Goal: Task Accomplishment & Management: Use online tool/utility

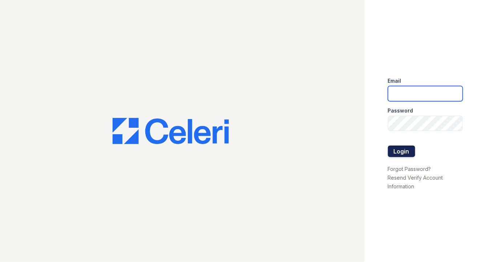
type input "[EMAIL_ADDRESS][DOMAIN_NAME]"
click at [402, 152] on button "Login" at bounding box center [401, 152] width 27 height 12
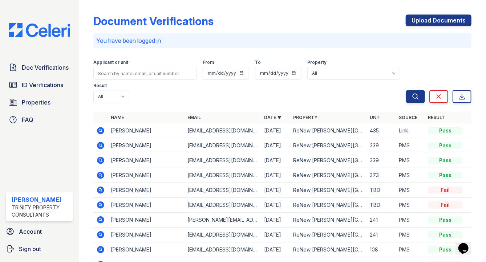
click at [236, 102] on div "Applicant or unit From To Property All ReNew Ann Arbor Result All Pass Caution …" at bounding box center [249, 80] width 313 height 47
click at [39, 84] on span "ID Verifications" at bounding box center [42, 85] width 41 height 9
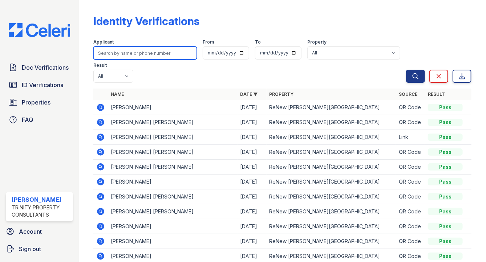
click at [133, 54] on input "search" at bounding box center [145, 53] width 104 height 13
type input "nariman"
click at [406, 70] on button "Search" at bounding box center [415, 76] width 19 height 13
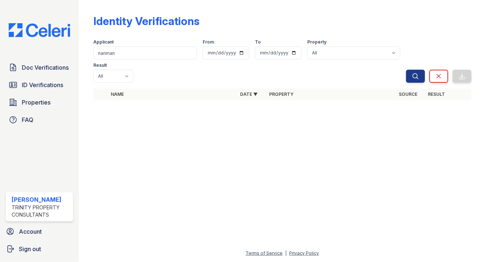
click at [456, 230] on div at bounding box center [282, 184] width 384 height 130
click at [436, 132] on div at bounding box center [282, 184] width 384 height 130
click at [28, 103] on span "Properties" at bounding box center [36, 102] width 29 height 9
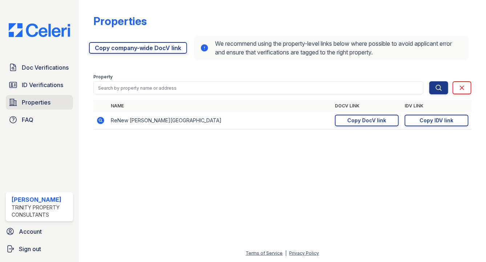
click at [18, 101] on link "Properties" at bounding box center [39, 102] width 67 height 15
click at [97, 121] on icon at bounding box center [100, 120] width 9 height 9
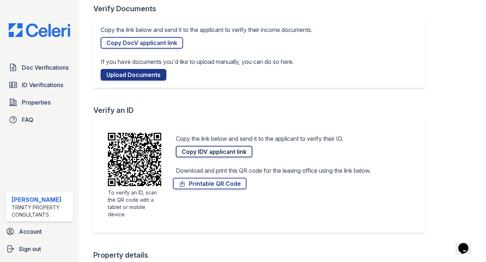
scroll to position [58, 0]
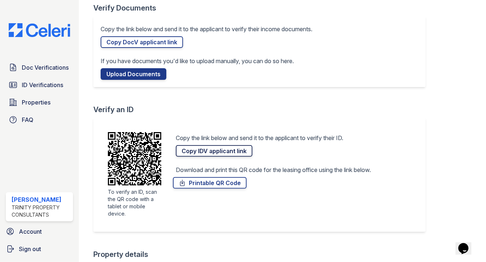
click at [229, 154] on link "Copy IDV applicant link" at bounding box center [214, 151] width 77 height 12
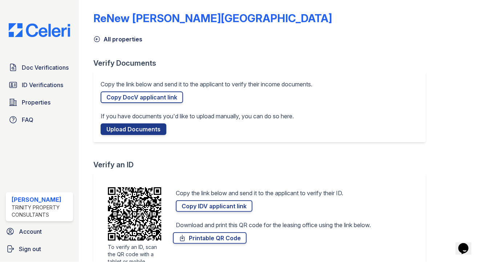
scroll to position [0, 0]
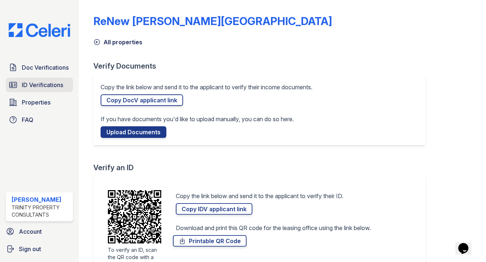
click at [36, 84] on span "ID Verifications" at bounding box center [42, 85] width 41 height 9
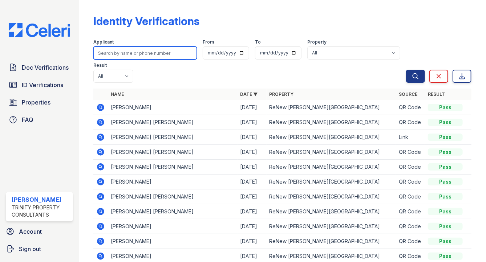
click at [146, 54] on input "search" at bounding box center [145, 53] width 104 height 13
type input "[PERSON_NAME]"
click at [406, 70] on button "Search" at bounding box center [415, 76] width 19 height 13
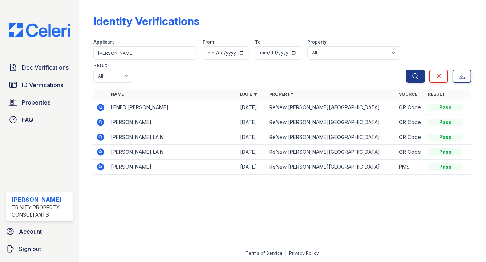
click at [421, 225] on div at bounding box center [282, 222] width 384 height 56
